Goal: Navigation & Orientation: Find specific page/section

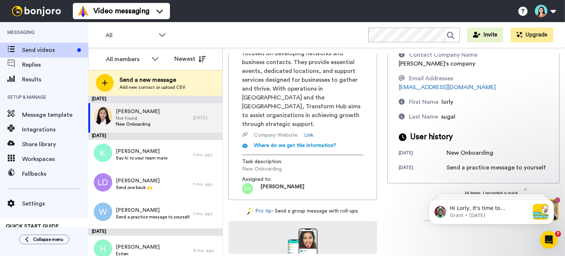
scroll to position [32, 0]
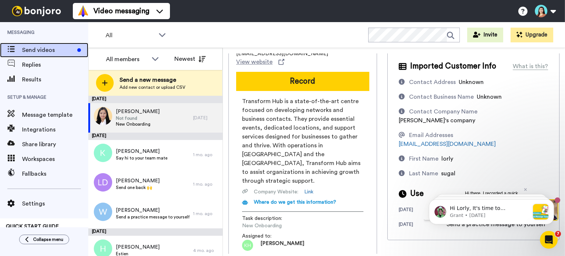
click at [50, 55] on div "Send videos" at bounding box center [44, 50] width 88 height 15
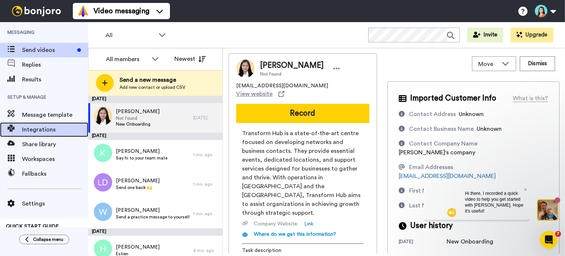
click at [41, 129] on span "Integrations" at bounding box center [55, 129] width 66 height 9
